Goal: Task Accomplishment & Management: Manage account settings

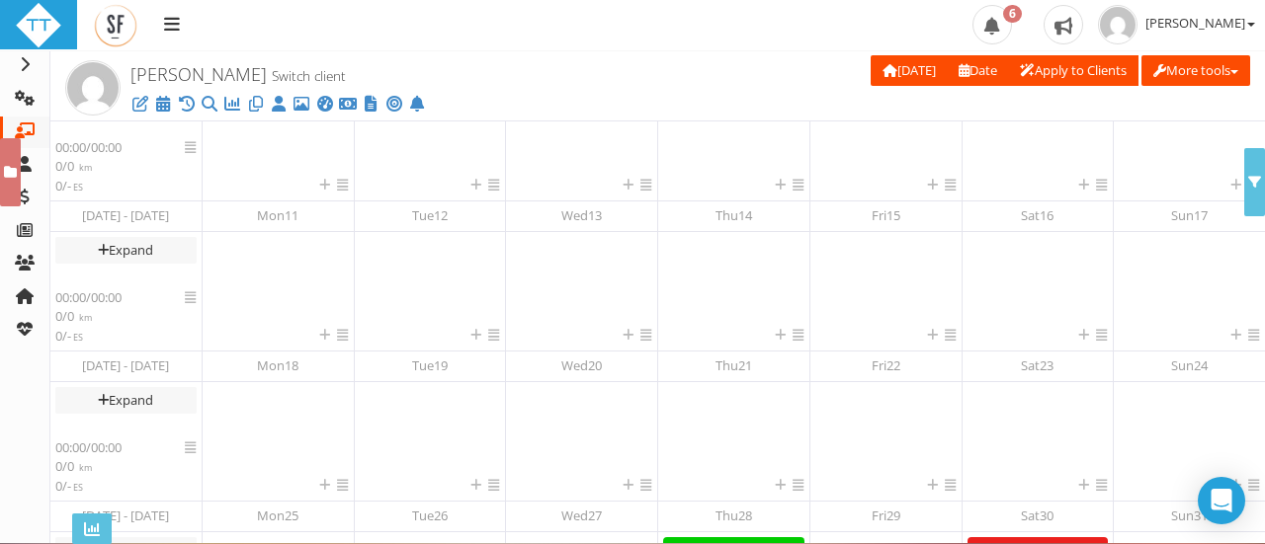
scroll to position [513, 0]
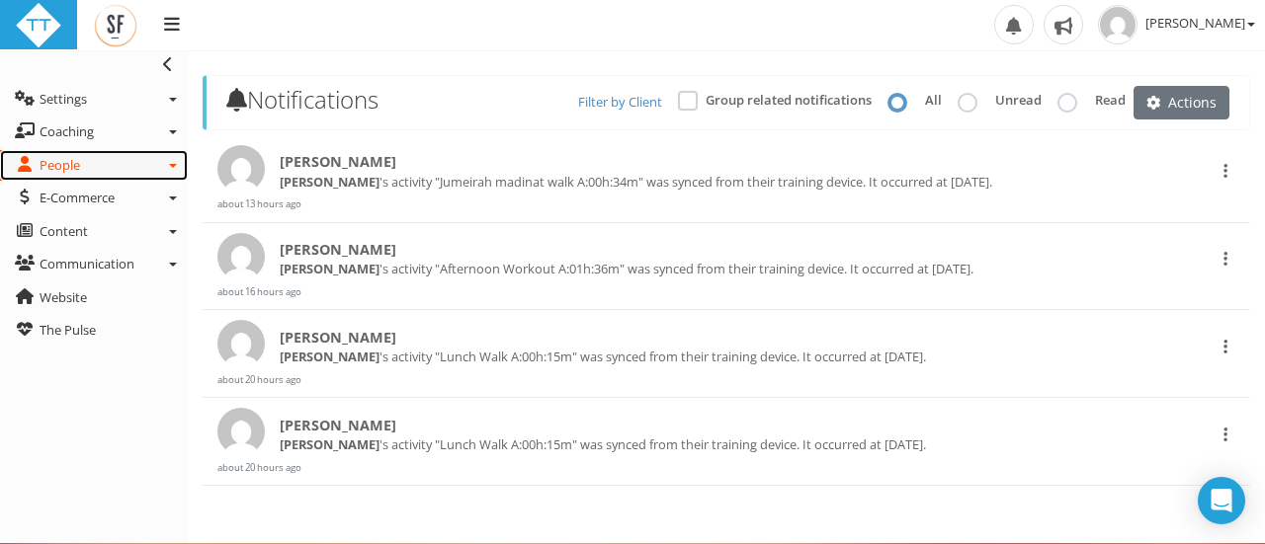
click at [97, 164] on link "People" at bounding box center [94, 166] width 188 height 32
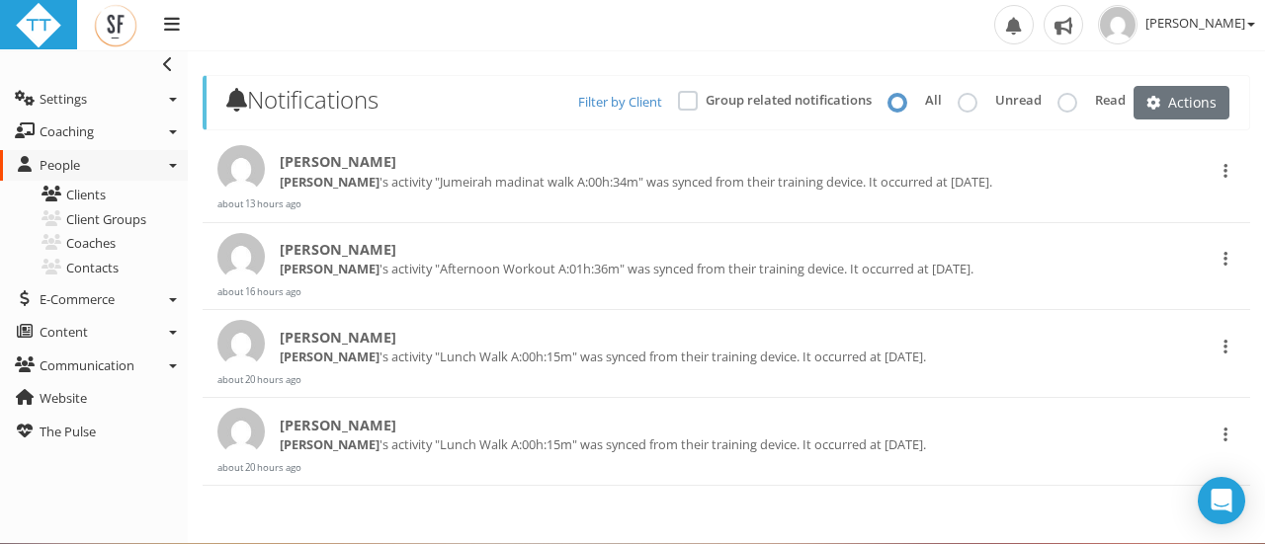
click at [334, 159] on span "[PERSON_NAME]" at bounding box center [338, 162] width 117 height 22
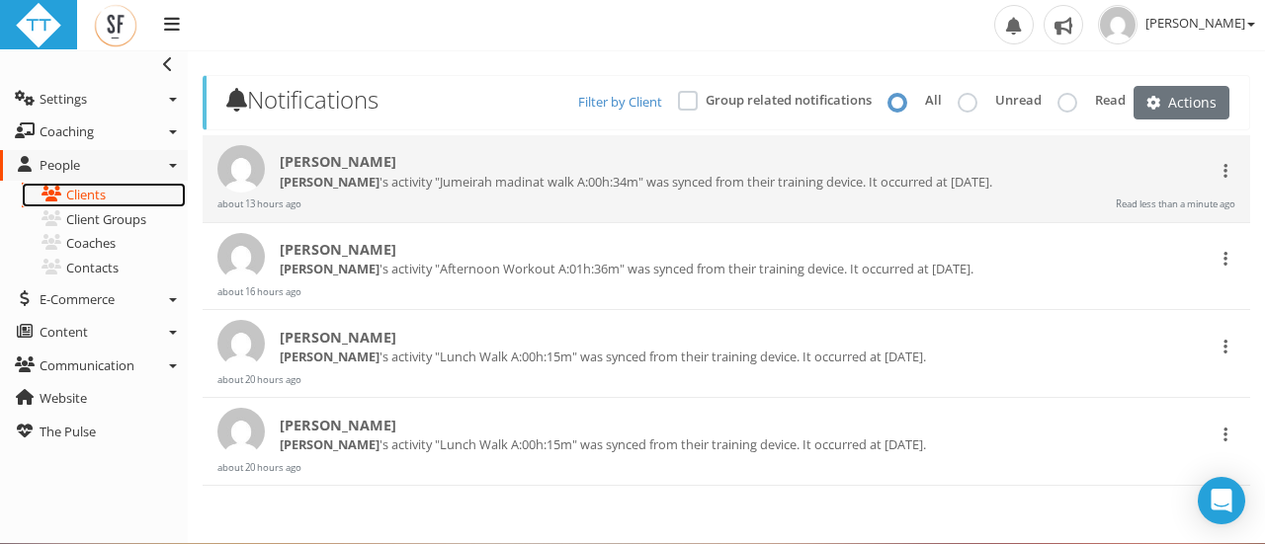
click at [95, 190] on link "Clients" at bounding box center [104, 195] width 164 height 25
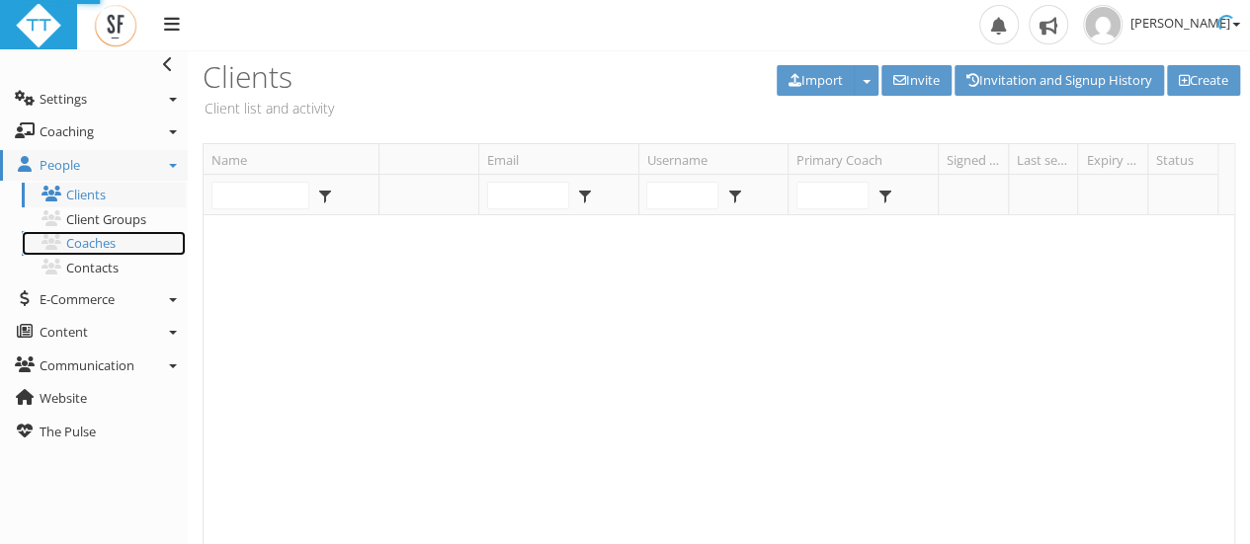
click at [90, 247] on link "Coaches" at bounding box center [104, 243] width 164 height 25
type input "victoria.amos@sky.com"
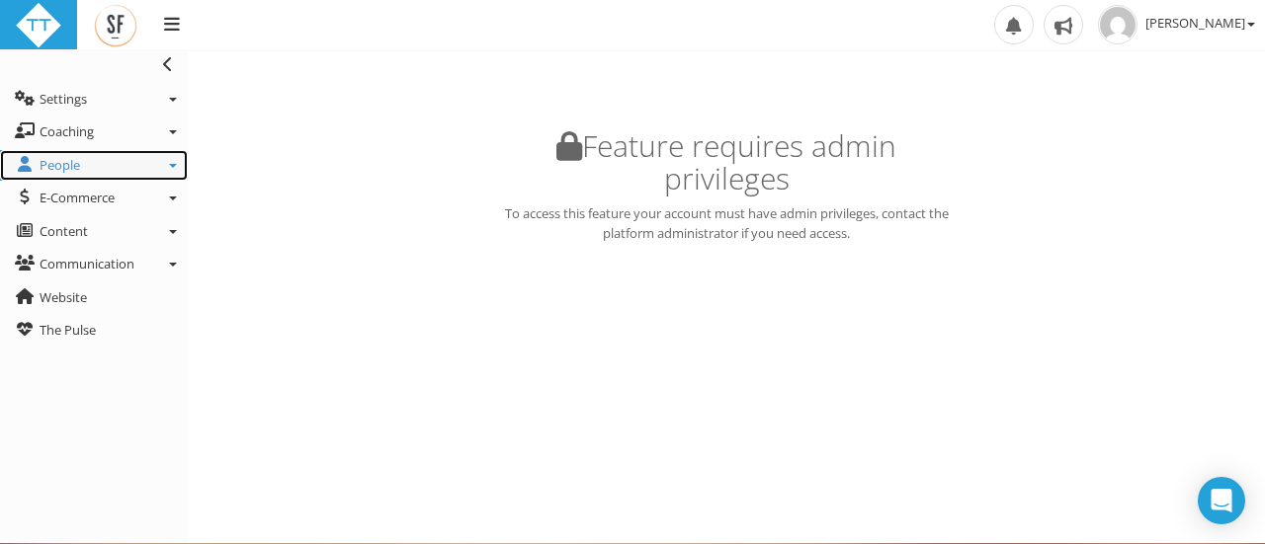
click at [82, 169] on link "People" at bounding box center [94, 166] width 188 height 32
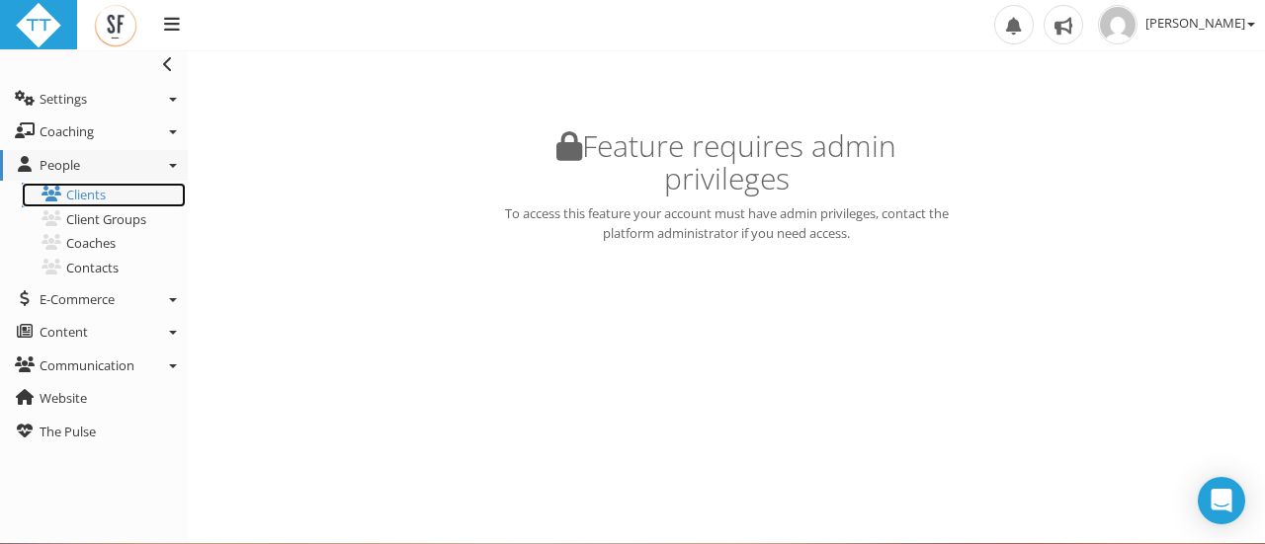
click at [97, 201] on link "Clients" at bounding box center [104, 195] width 164 height 25
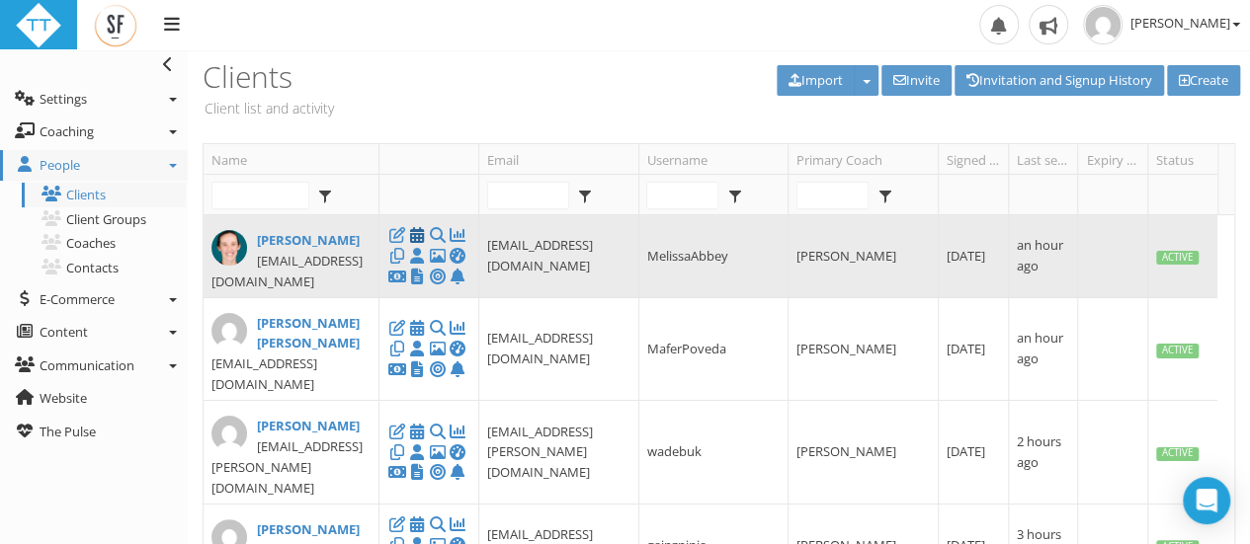
type input "victoria.amos@sky.com"
click at [417, 235] on icon at bounding box center [417, 235] width 20 height 1
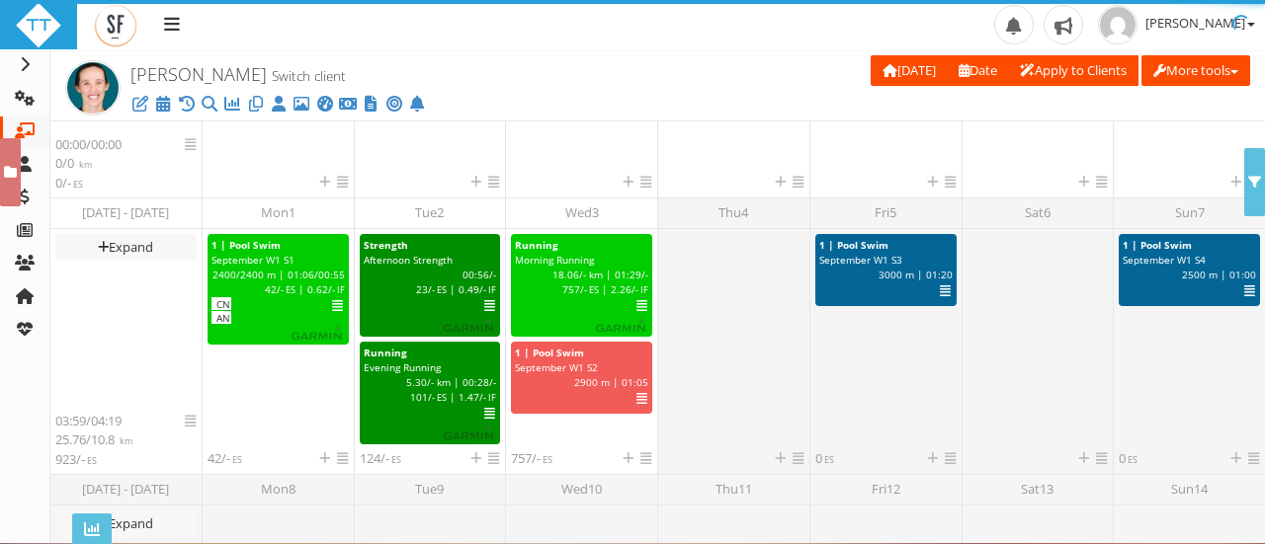
scroll to position [492, 0]
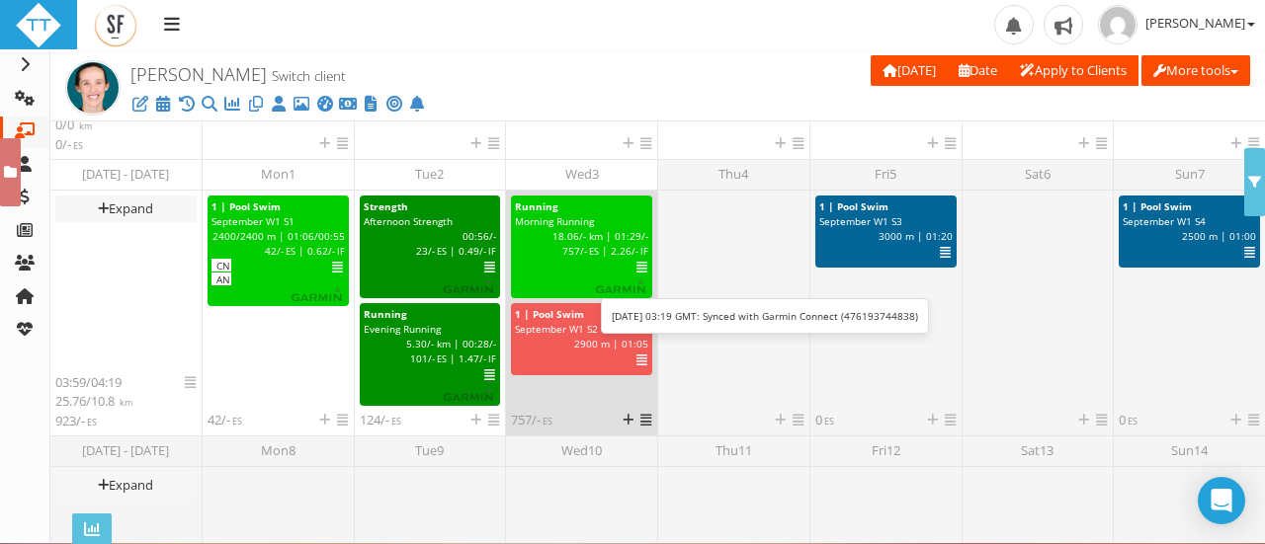
click at [565, 225] on span "Morning Running" at bounding box center [554, 221] width 79 height 14
select select "91939a62-6b13-49b7-8155-451fdc1cad9e"
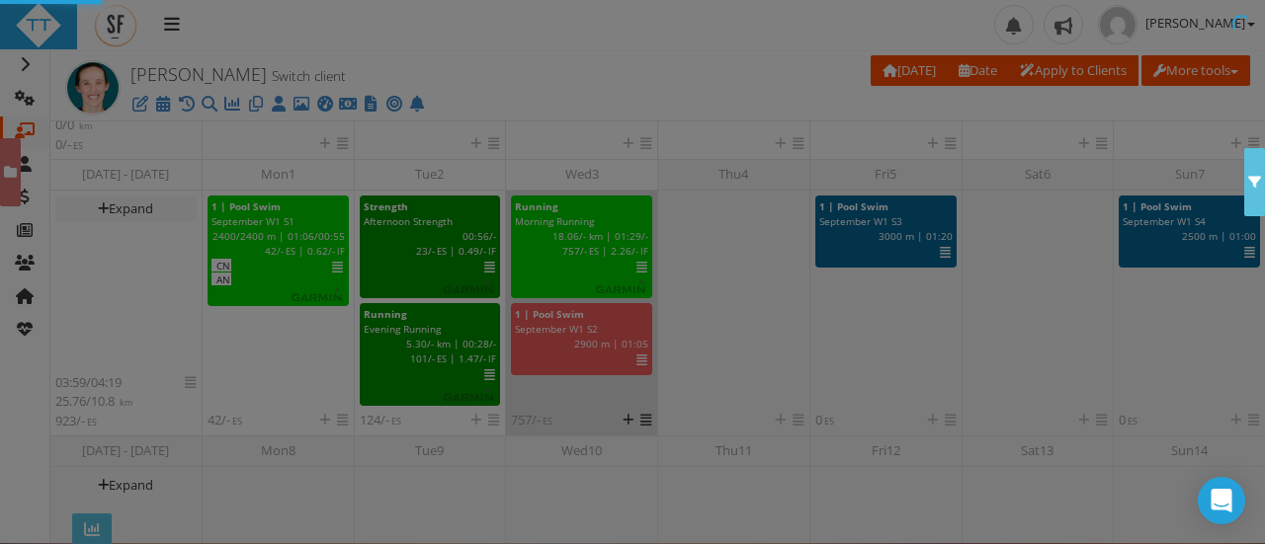
scroll to position [0, 0]
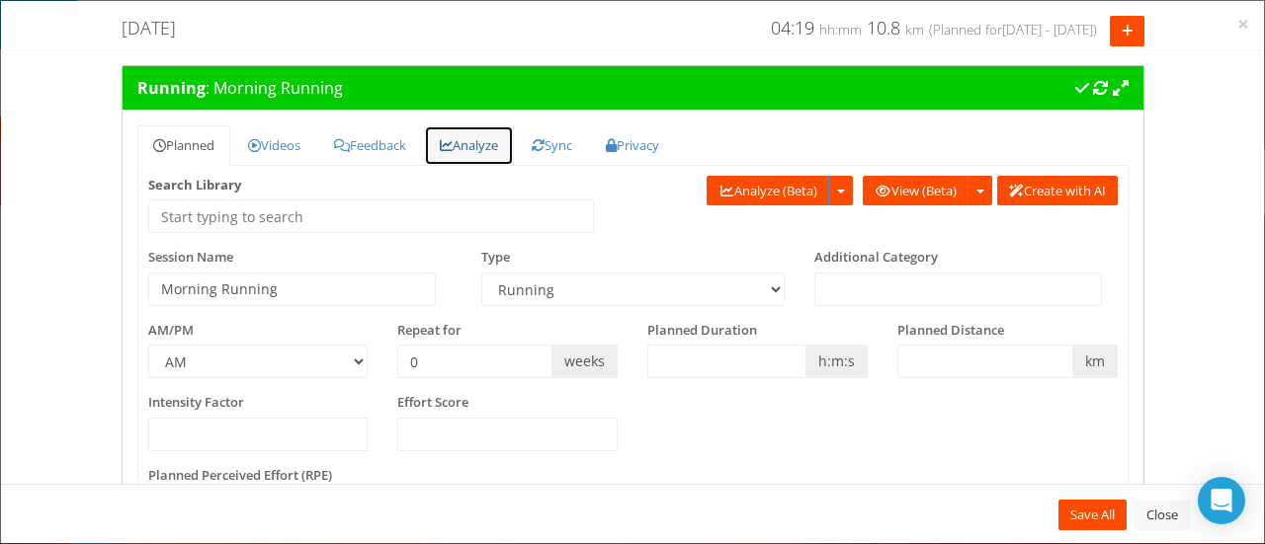
click at [494, 143] on link "Analyze" at bounding box center [469, 146] width 90 height 41
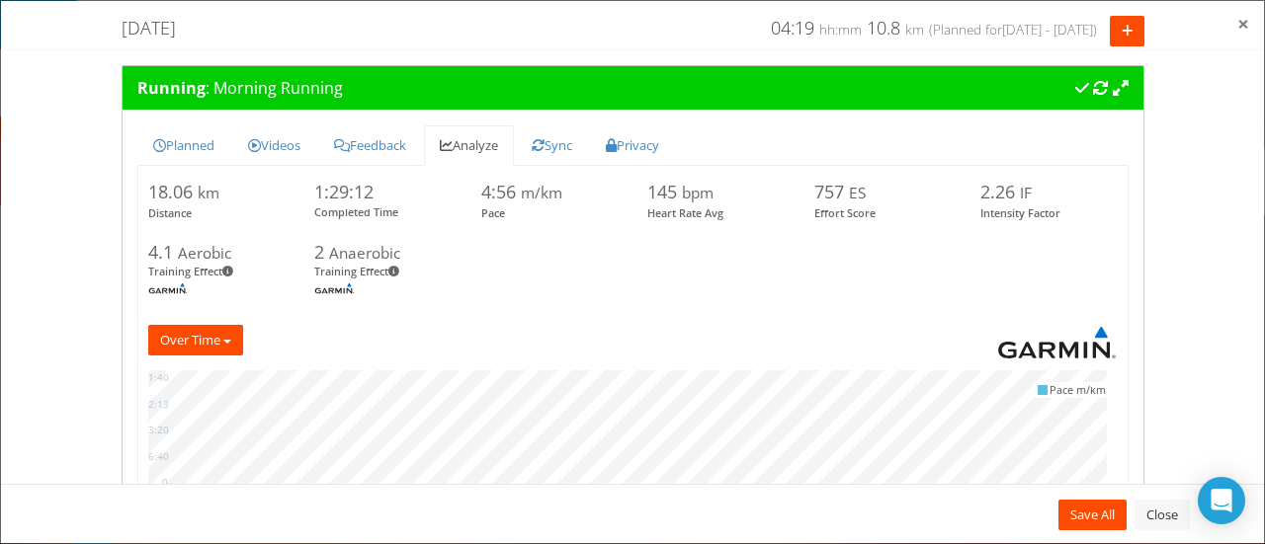
click at [1242, 23] on span "×" at bounding box center [1243, 24] width 12 height 28
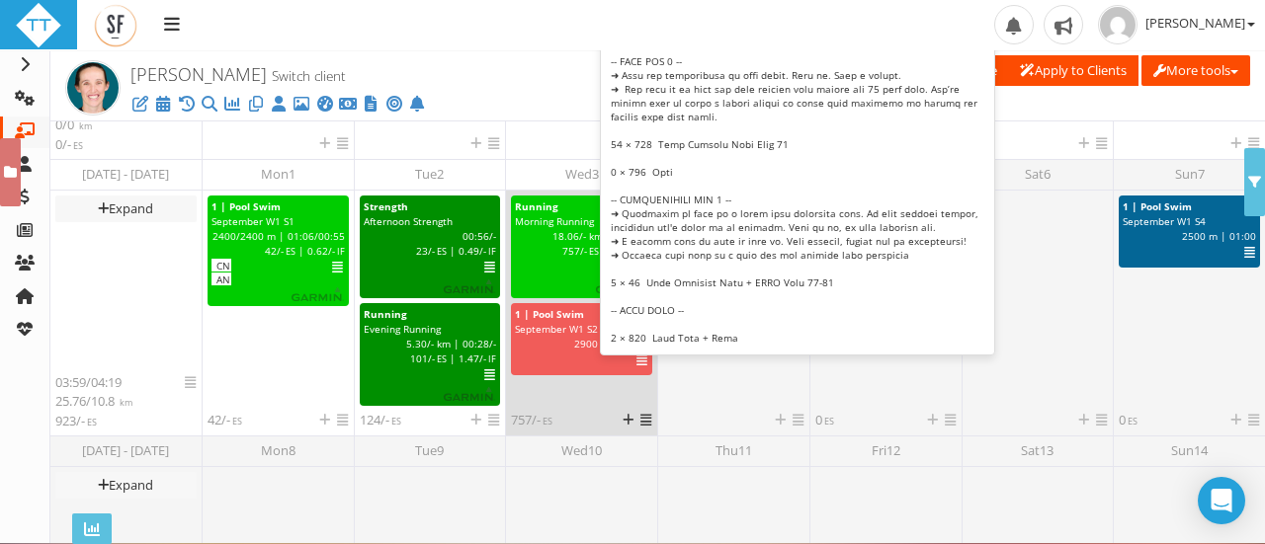
click at [559, 328] on span "September W1 S2" at bounding box center [556, 329] width 83 height 14
select select "m"
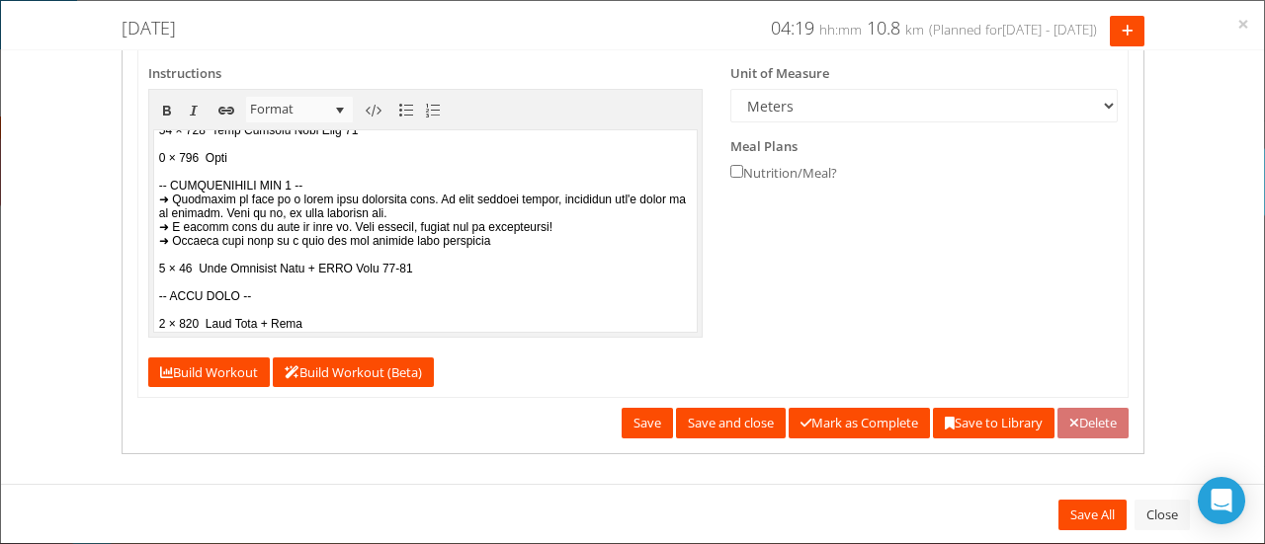
scroll to position [391, 0]
click at [1243, 28] on span "×" at bounding box center [1243, 24] width 12 height 28
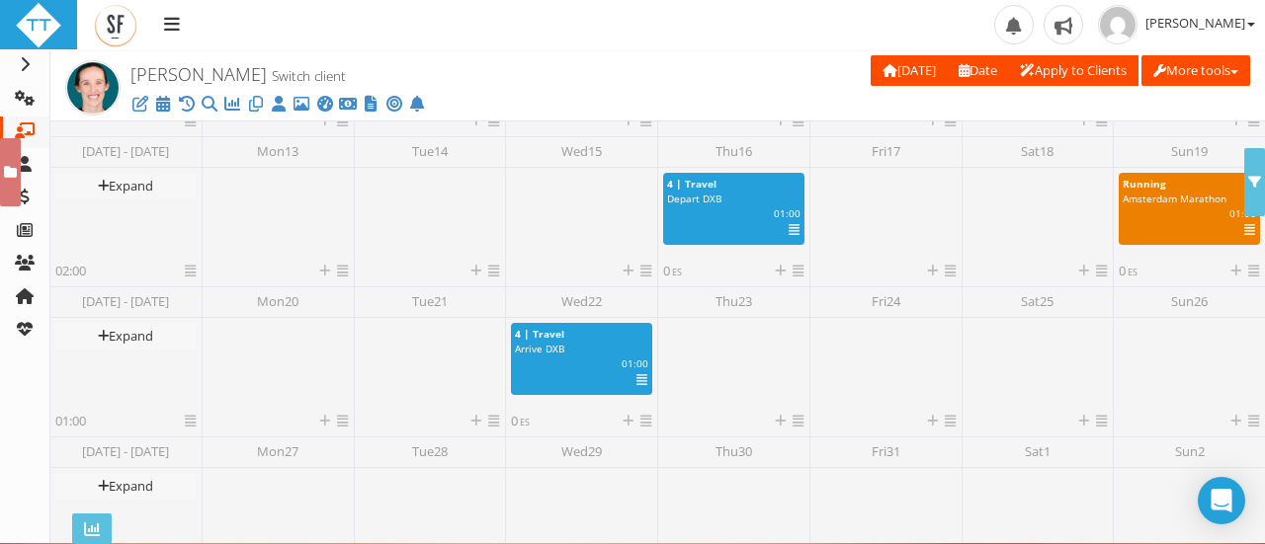
scroll to position [1310, 0]
